Goal: Use online tool/utility: Utilize a website feature to perform a specific function

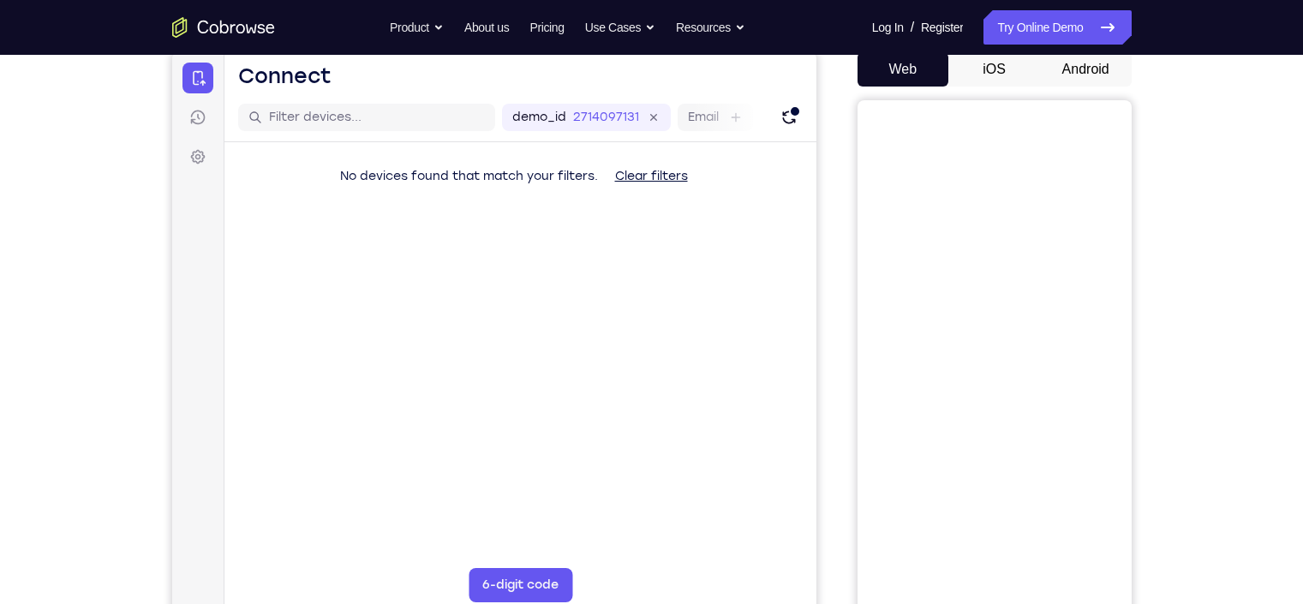
scroll to position [166, 0]
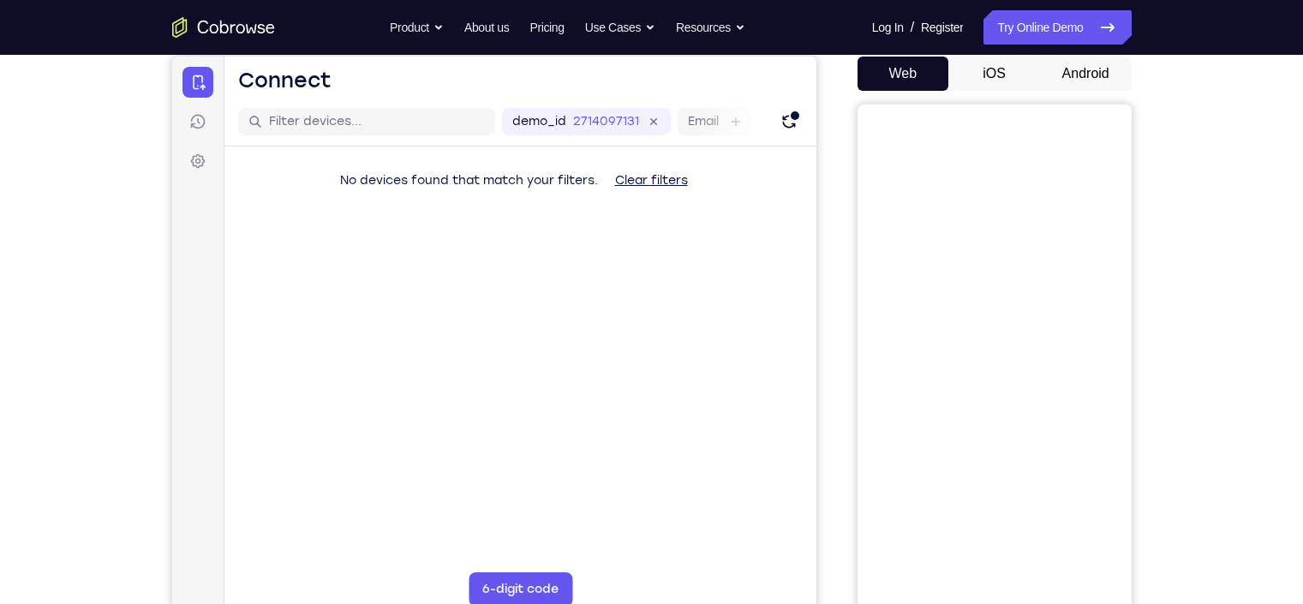
click at [1033, 63] on button "Android" at bounding box center [1086, 74] width 92 height 34
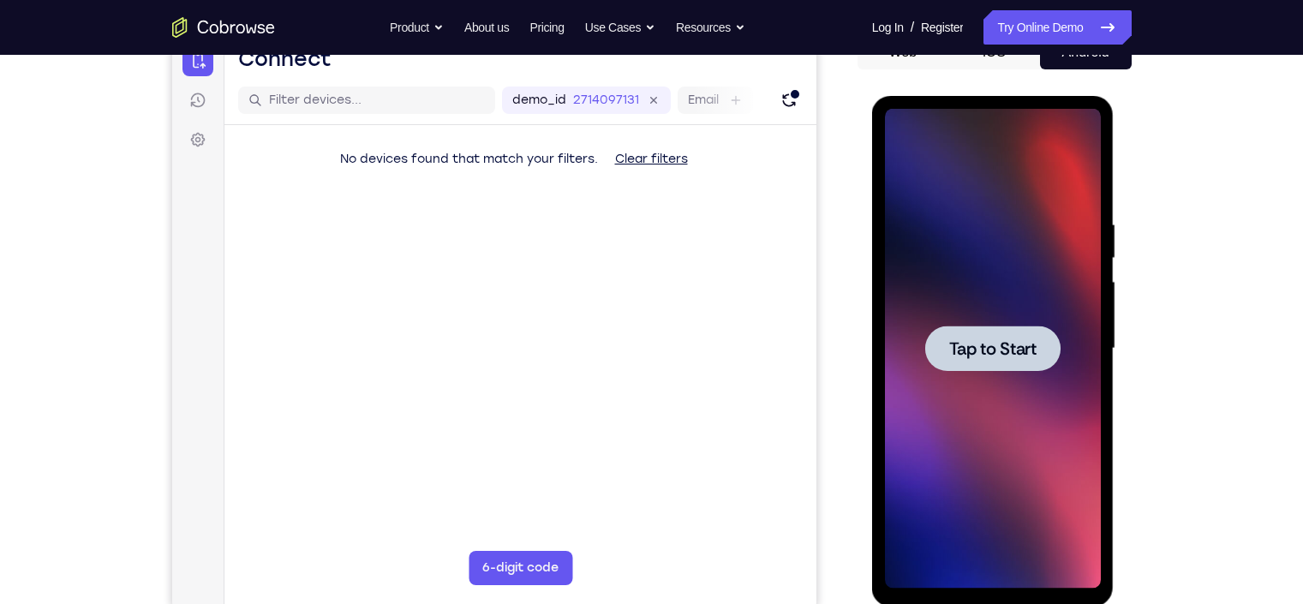
scroll to position [0, 0]
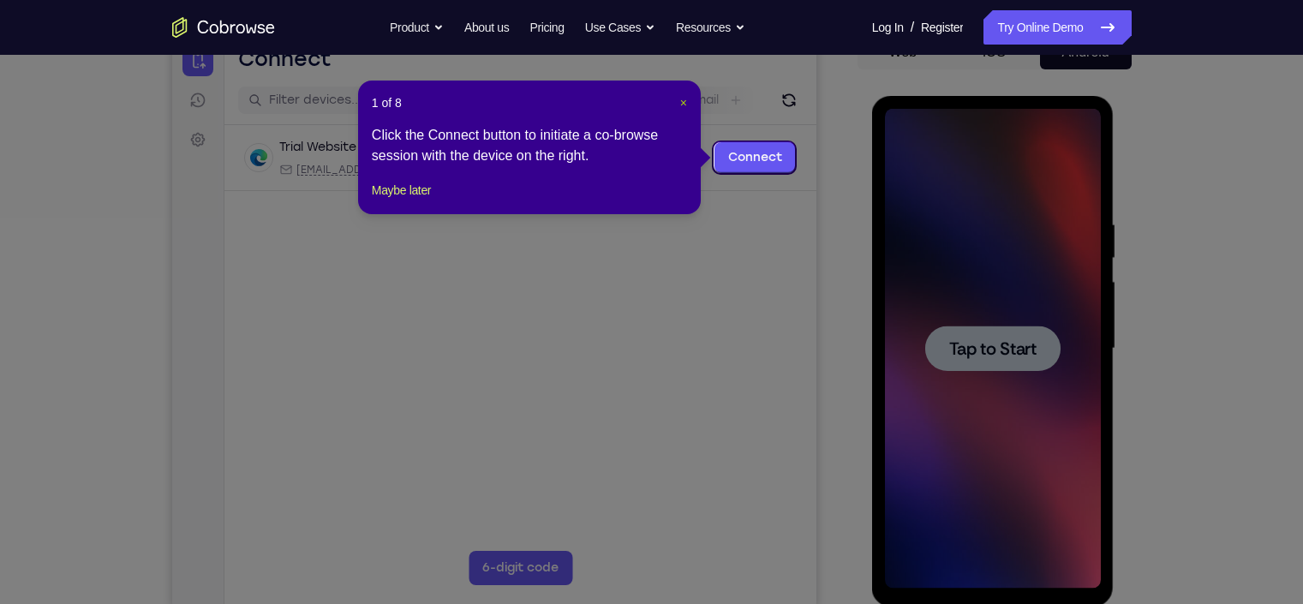
click at [685, 104] on span "×" at bounding box center [683, 103] width 7 height 14
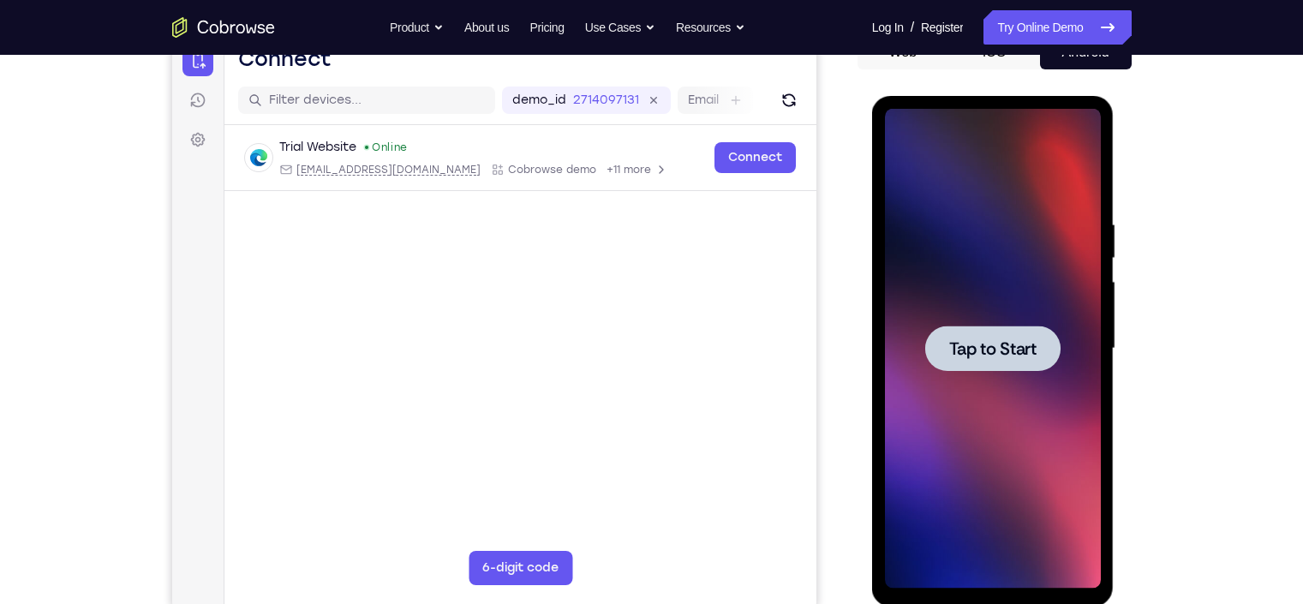
click at [1004, 340] on span "Tap to Start" at bounding box center [992, 348] width 87 height 17
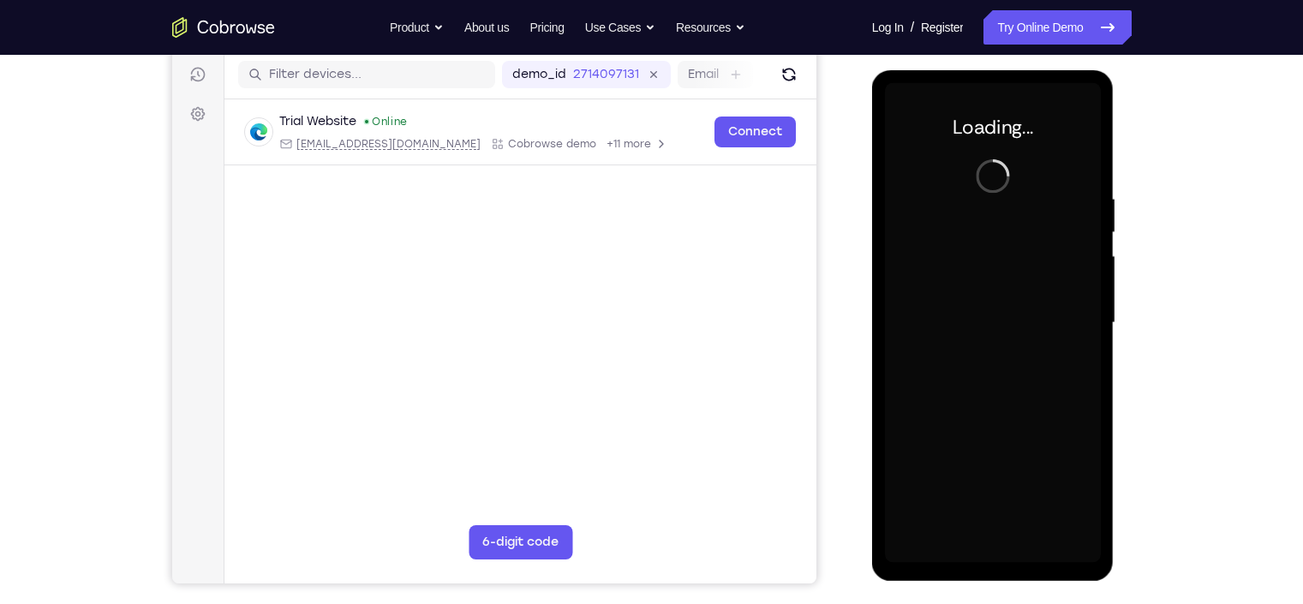
scroll to position [215, 0]
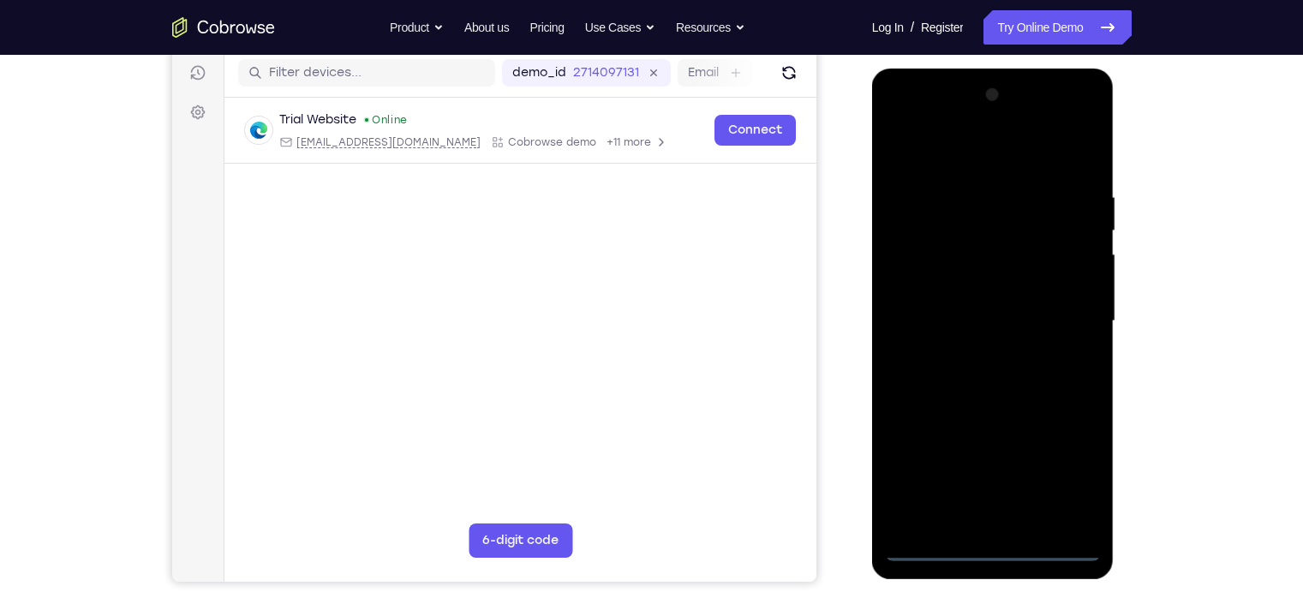
click at [994, 482] on div at bounding box center [993, 321] width 216 height 480
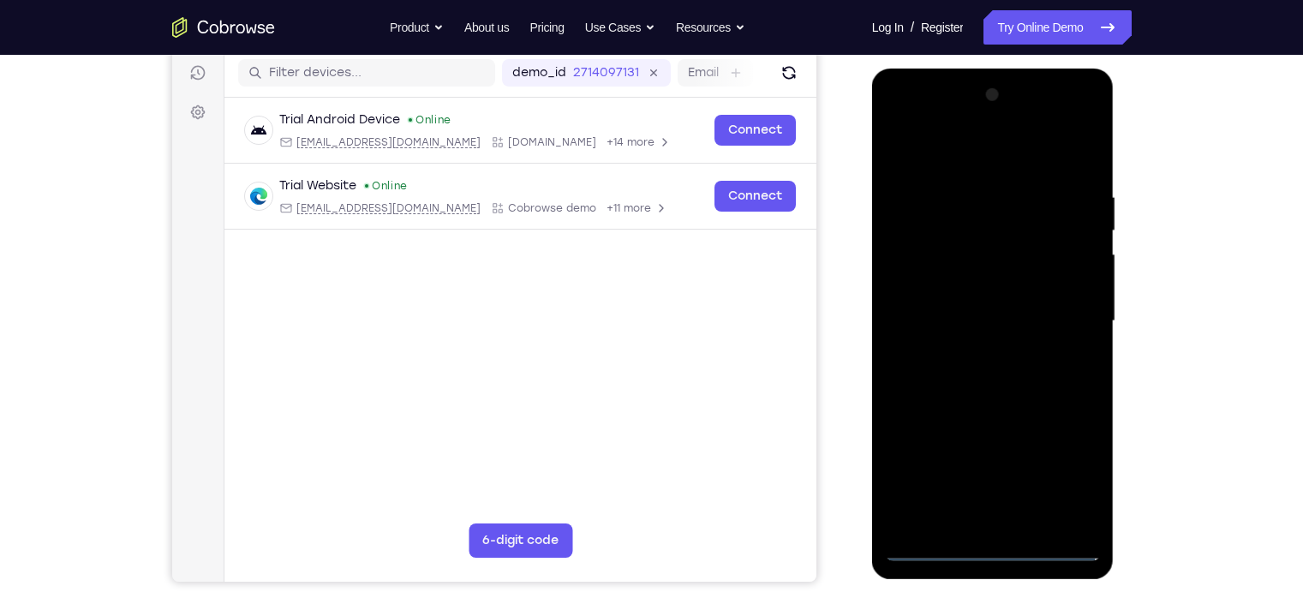
click at [1033, 469] on div at bounding box center [993, 321] width 216 height 480
click at [905, 111] on div at bounding box center [993, 321] width 216 height 480
click at [917, 262] on div at bounding box center [993, 321] width 216 height 480
click at [954, 319] on div at bounding box center [993, 321] width 216 height 480
click at [956, 301] on div at bounding box center [993, 321] width 216 height 480
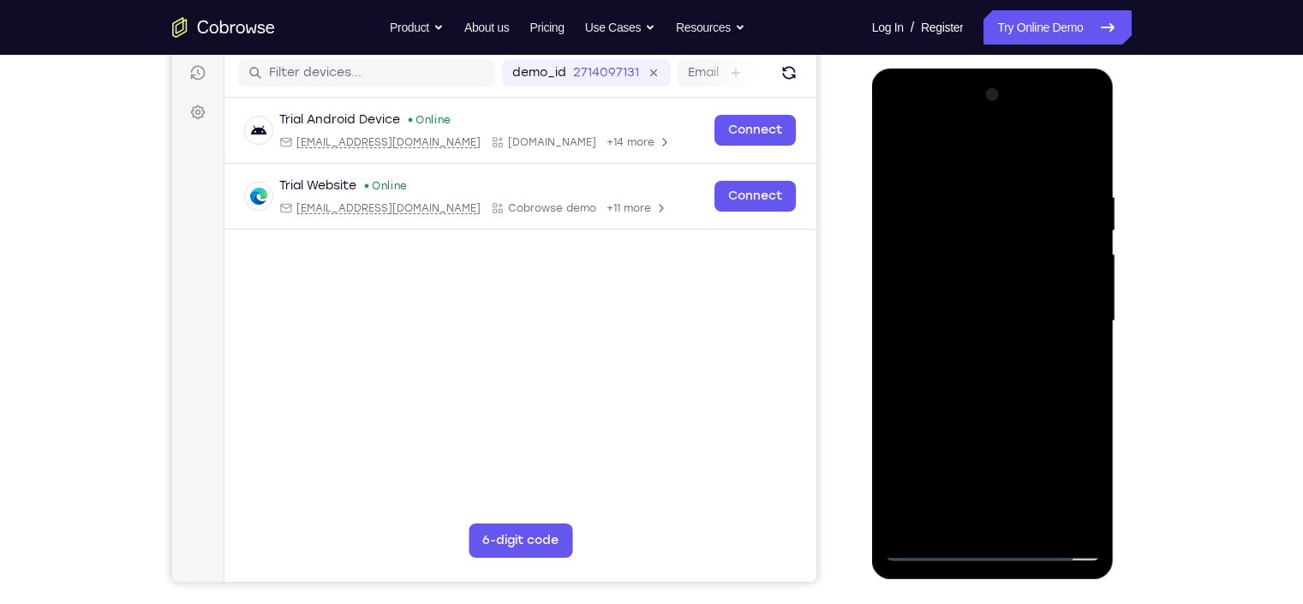
click at [971, 335] on div at bounding box center [993, 321] width 216 height 480
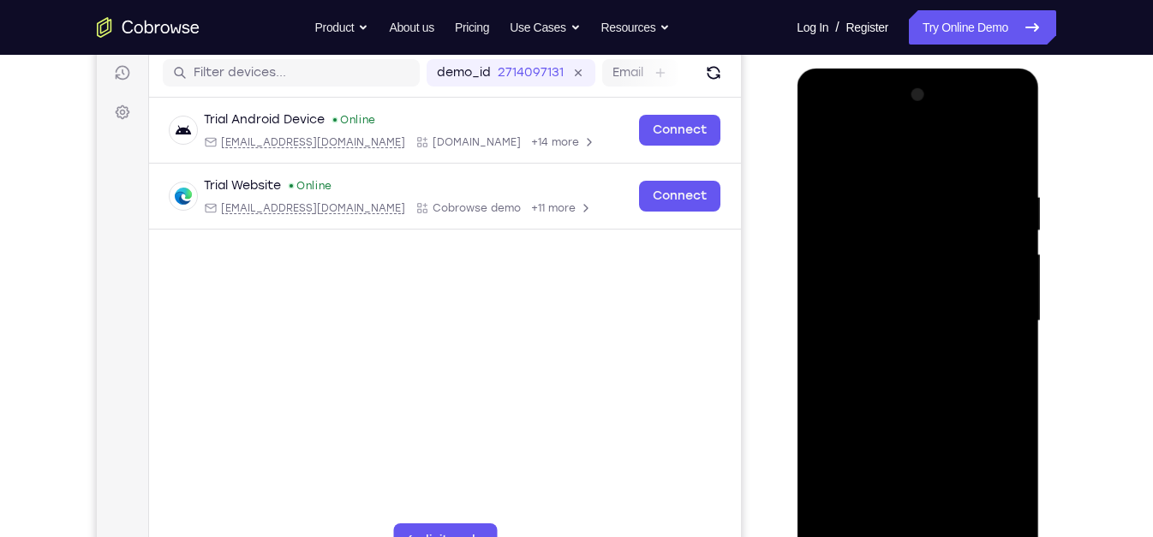
drag, startPoint x: 882, startPoint y: 425, endPoint x: 854, endPoint y: 278, distance: 149.1
click at [854, 278] on div at bounding box center [918, 321] width 216 height 480
click at [874, 482] on div at bounding box center [918, 321] width 216 height 480
click at [972, 165] on div at bounding box center [918, 321] width 216 height 480
click at [920, 218] on div at bounding box center [918, 321] width 216 height 480
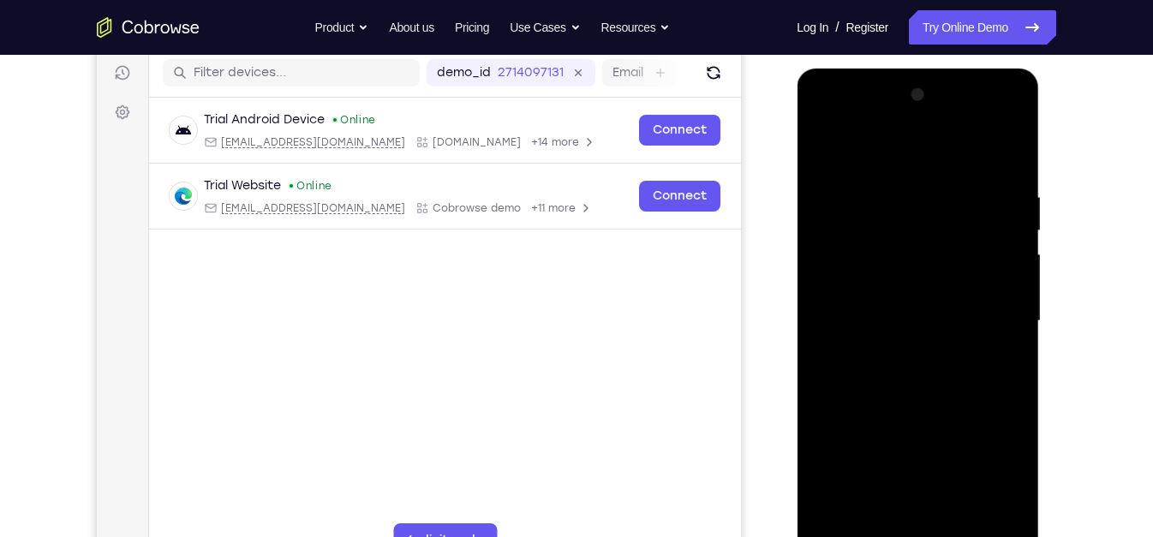
click at [961, 482] on div at bounding box center [918, 321] width 216 height 480
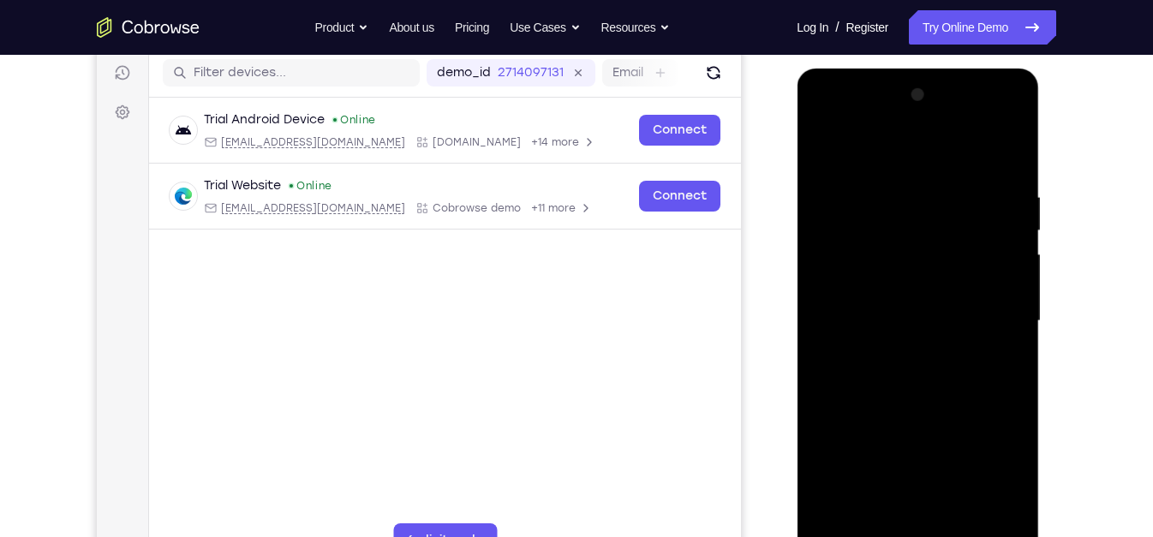
click at [961, 482] on div at bounding box center [918, 321] width 216 height 480
click at [1013, 152] on div at bounding box center [918, 321] width 216 height 480
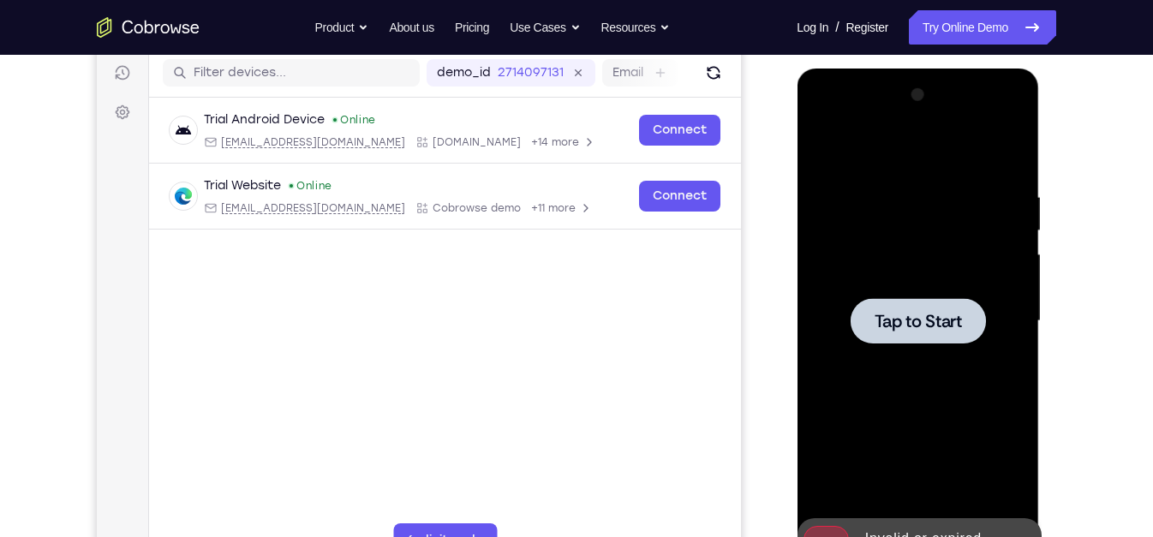
click at [901, 317] on span "Tap to Start" at bounding box center [917, 321] width 87 height 17
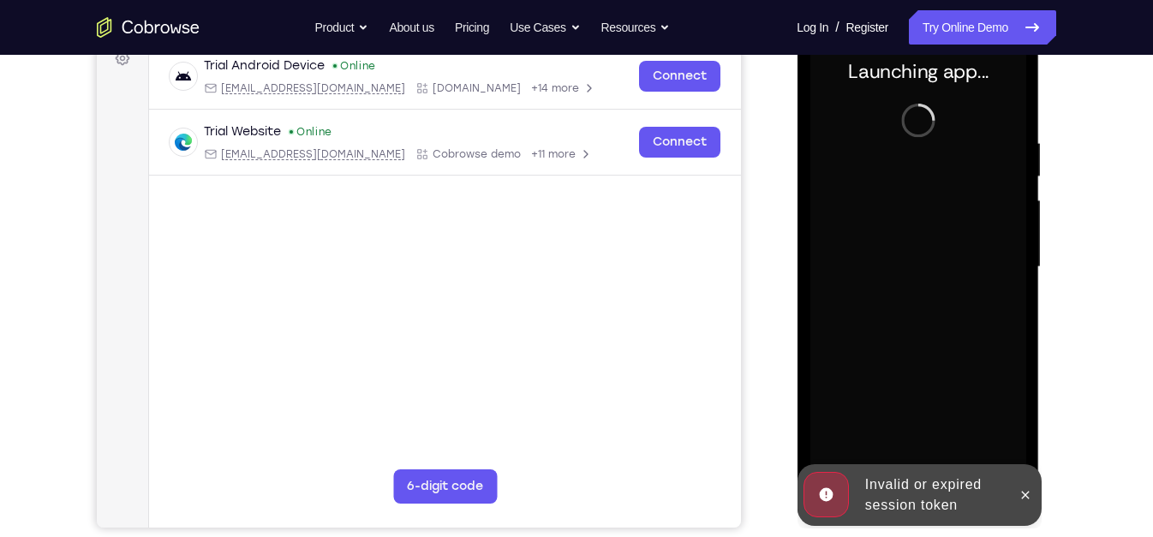
scroll to position [272, 0]
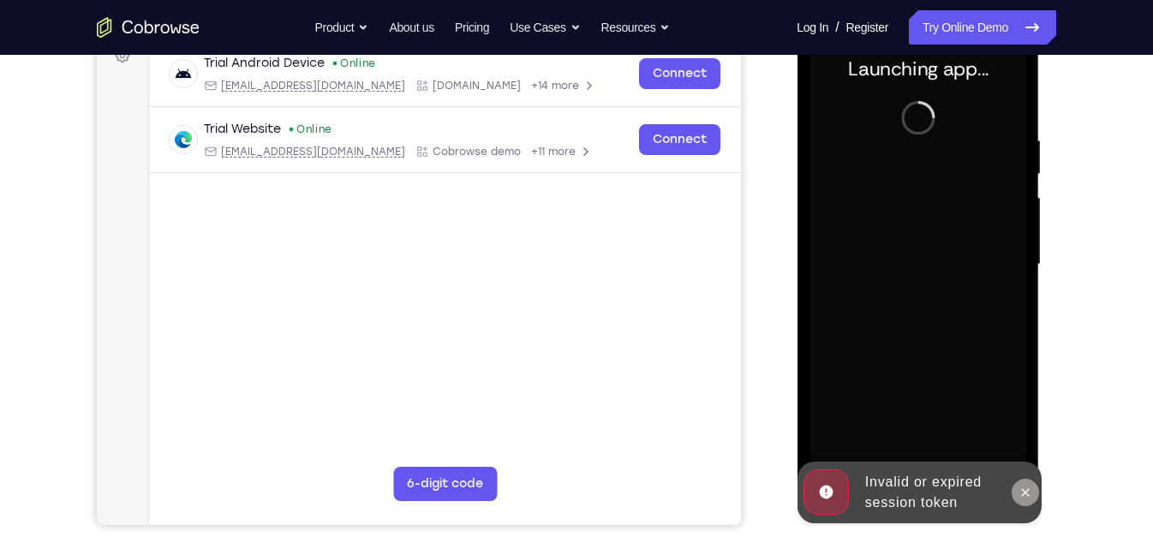
click at [1025, 482] on icon at bounding box center [1025, 492] width 8 height 8
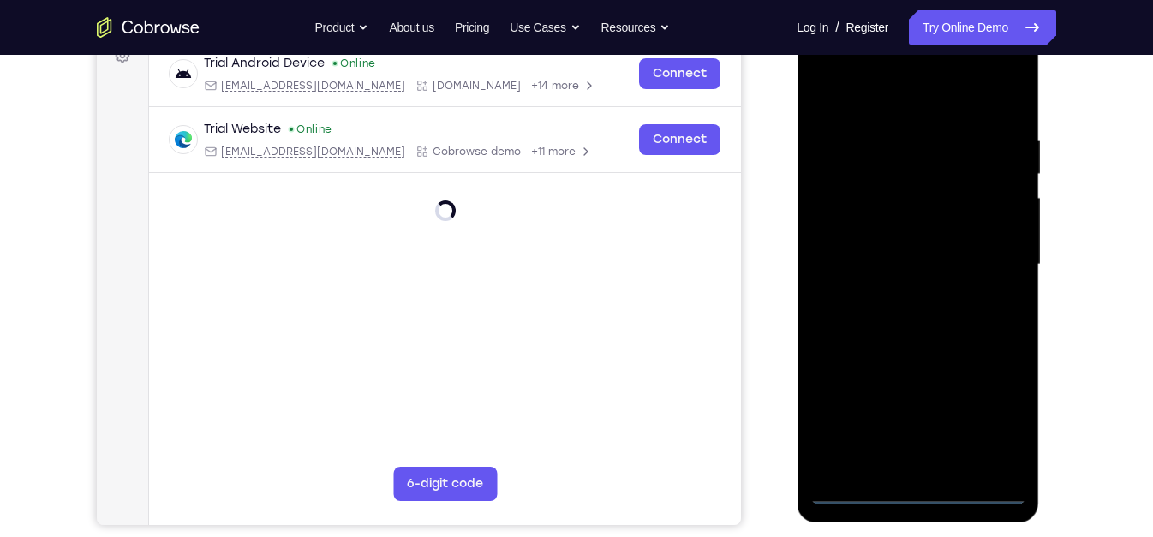
click at [916, 482] on div at bounding box center [918, 265] width 216 height 480
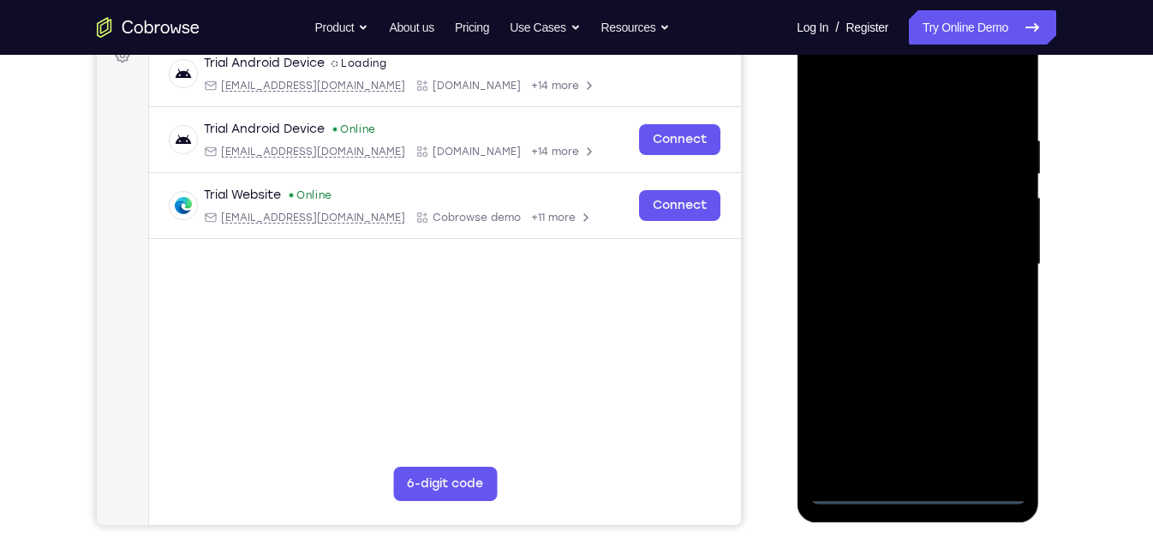
click at [992, 410] on div at bounding box center [918, 265] width 216 height 480
click at [835, 61] on div at bounding box center [918, 265] width 216 height 480
click at [850, 204] on div at bounding box center [918, 265] width 216 height 480
click at [865, 257] on div at bounding box center [918, 265] width 216 height 480
click at [865, 245] on div at bounding box center [918, 265] width 216 height 480
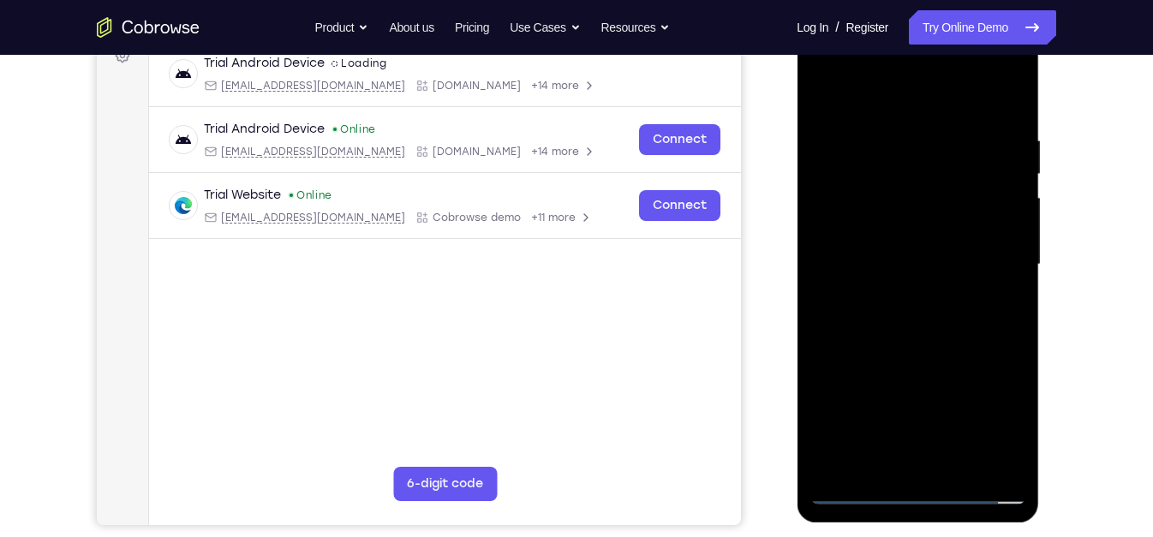
click at [877, 277] on div at bounding box center [918, 265] width 216 height 480
drag, startPoint x: 882, startPoint y: 390, endPoint x: 867, endPoint y: 194, distance: 196.8
click at [867, 194] on div at bounding box center [918, 265] width 216 height 480
click at [895, 451] on div at bounding box center [918, 265] width 216 height 480
